Goal: Navigation & Orientation: Understand site structure

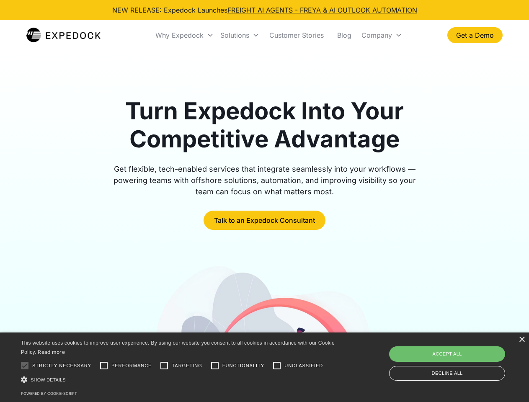
click at [185, 35] on div "Why Expedock" at bounding box center [179, 35] width 48 height 8
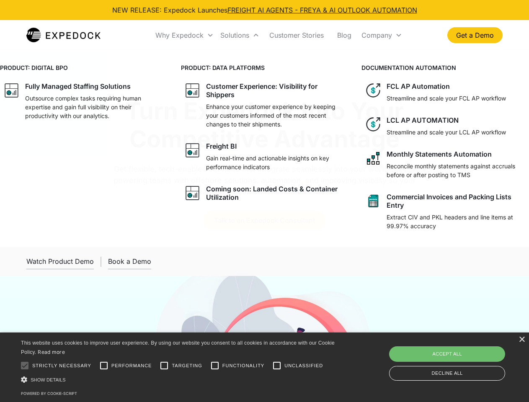
click at [240, 35] on div "Solutions" at bounding box center [234, 35] width 29 height 8
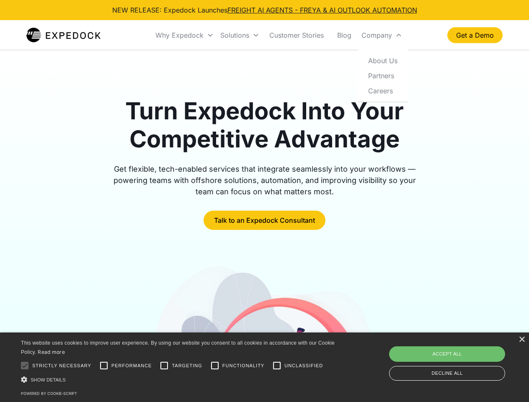
click at [382, 35] on div "Company" at bounding box center [377, 35] width 31 height 8
click at [25, 366] on div at bounding box center [24, 365] width 17 height 17
click at [104, 366] on input "Performance" at bounding box center [104, 365] width 17 height 17
checkbox input "true"
click at [164, 366] on input "Targeting" at bounding box center [164, 365] width 17 height 17
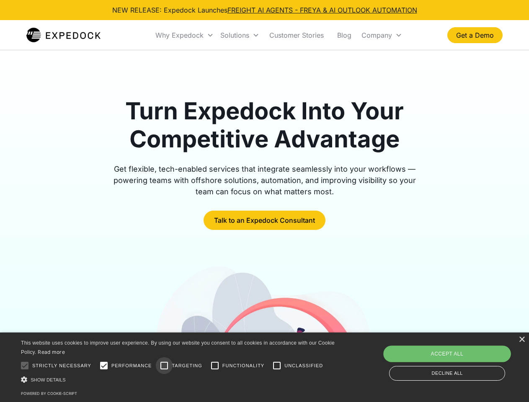
checkbox input "true"
click at [215, 366] on input "Functionality" at bounding box center [215, 365] width 17 height 17
checkbox input "true"
click at [277, 366] on input "Unclassified" at bounding box center [277, 365] width 17 height 17
checkbox input "true"
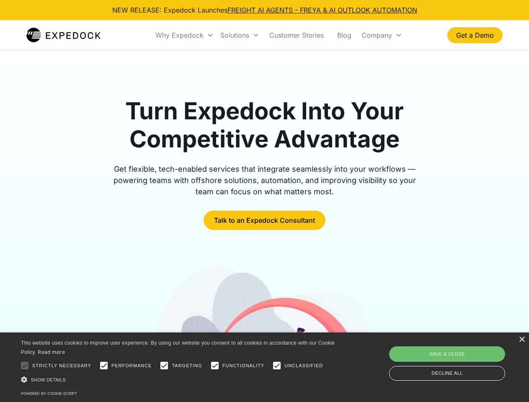
click at [179, 380] on div "Show details Hide details" at bounding box center [179, 379] width 317 height 9
